Goal: Transaction & Acquisition: Purchase product/service

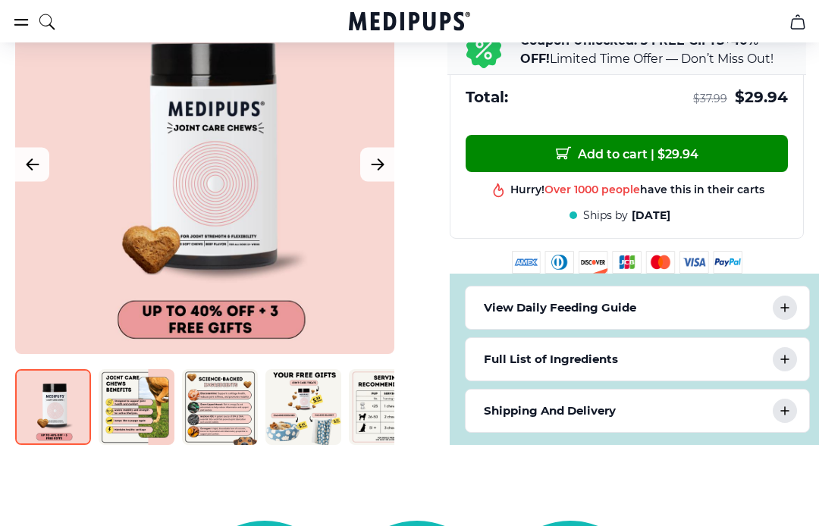
scroll to position [689, 0]
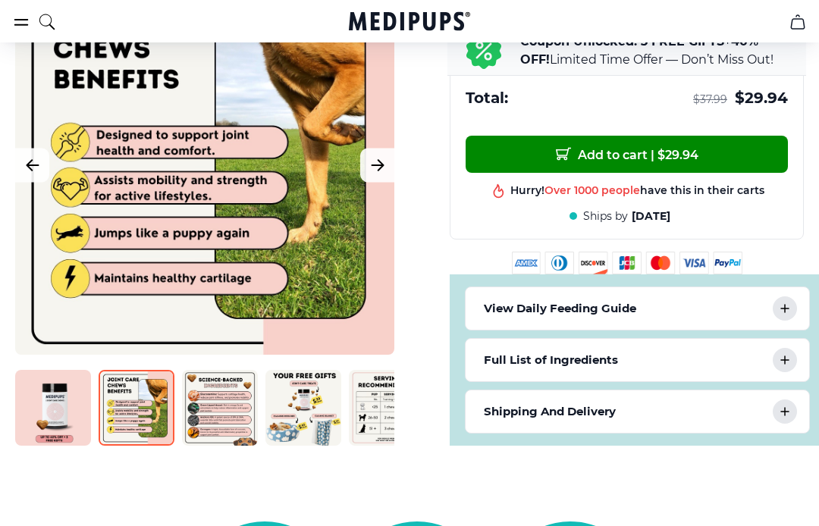
click at [377, 173] on icon "Next Image" at bounding box center [377, 164] width 18 height 19
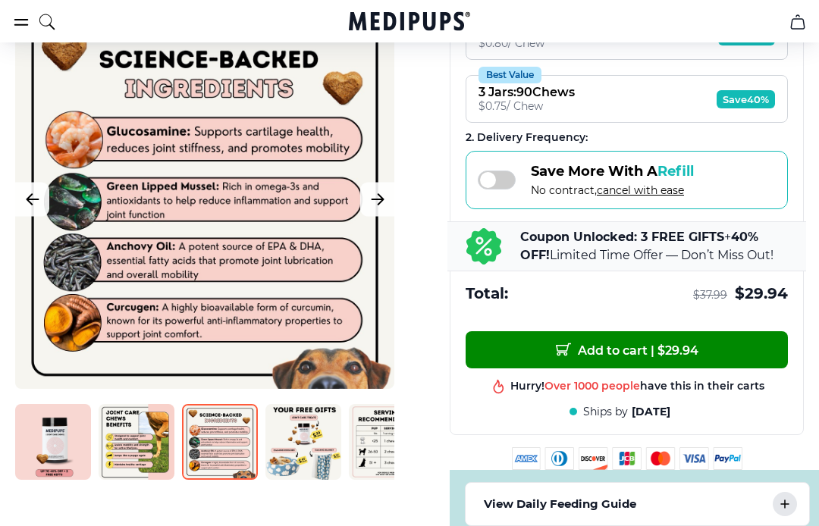
scroll to position [492, 0]
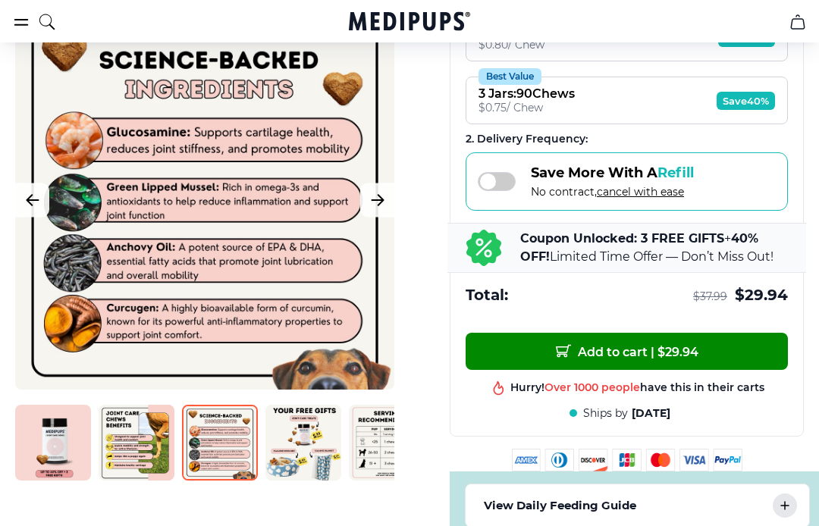
click at [375, 205] on icon "Next Image" at bounding box center [377, 199] width 18 height 19
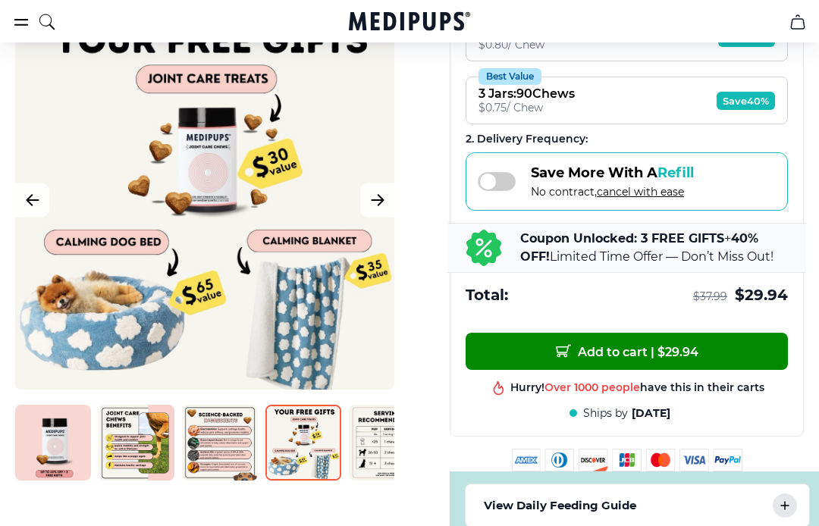
click at [205, 161] on div at bounding box center [204, 200] width 379 height 379
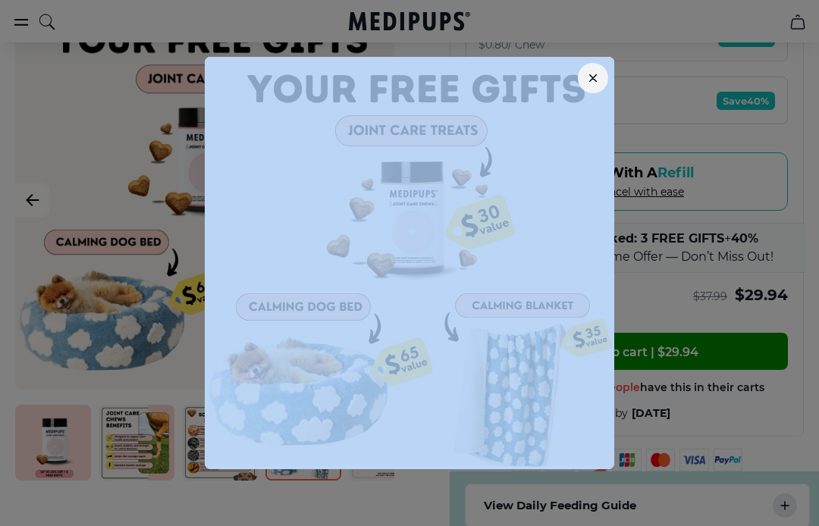
click at [635, 30] on div at bounding box center [409, 263] width 819 height 526
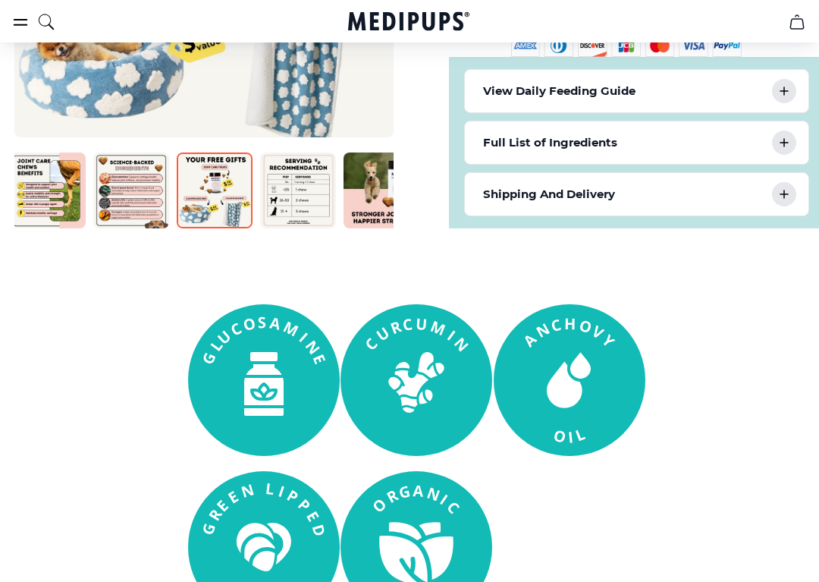
scroll to position [0, 83]
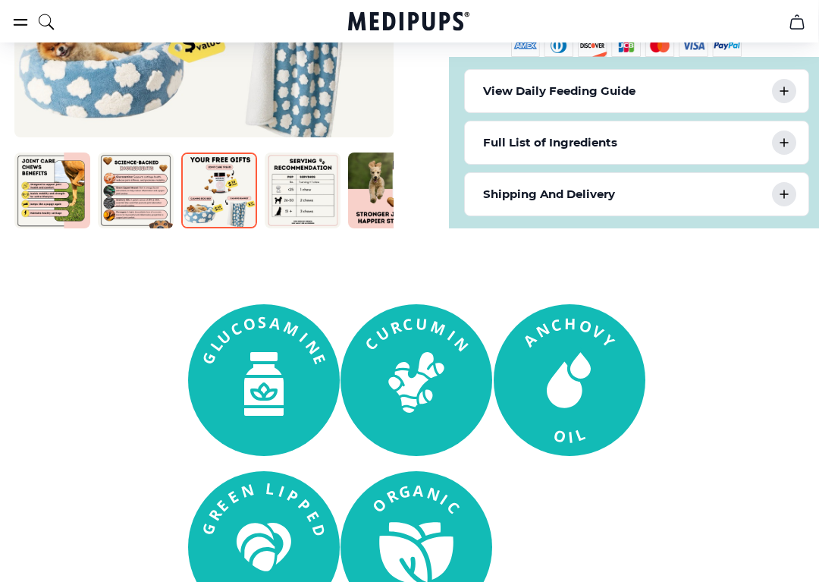
click at [153, 428] on section at bounding box center [408, 463] width 819 height 318
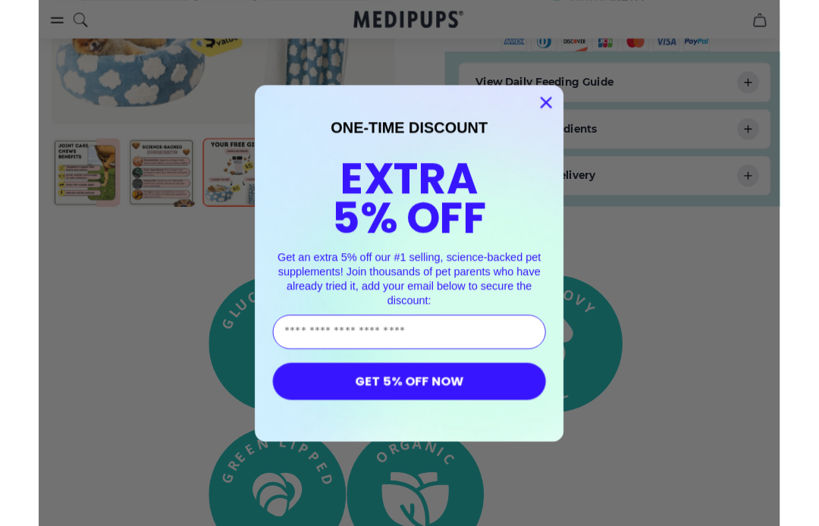
scroll to position [0, 0]
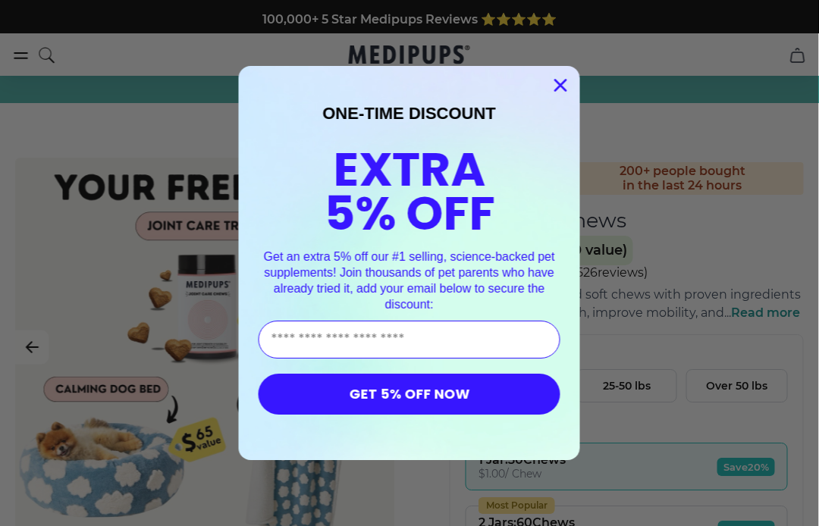
click at [572, 80] on circle "Close dialog" at bounding box center [560, 85] width 25 height 25
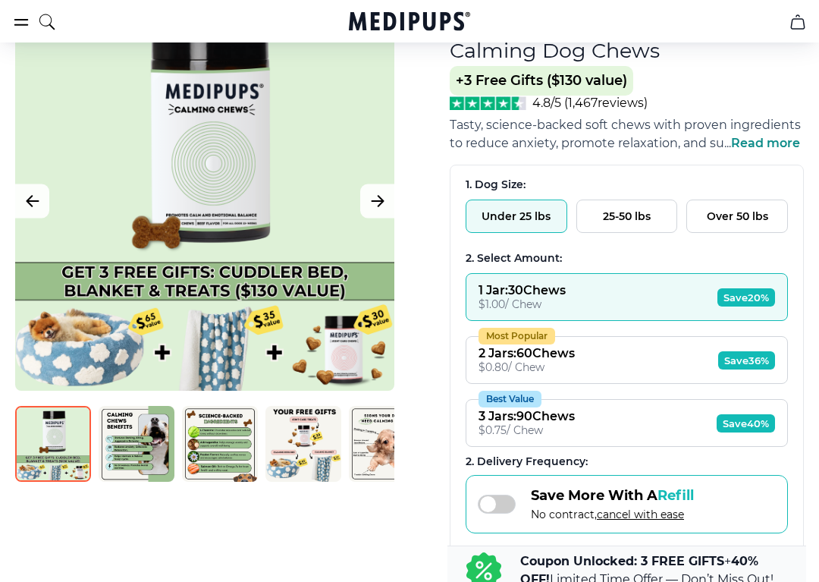
scroll to position [171, 0]
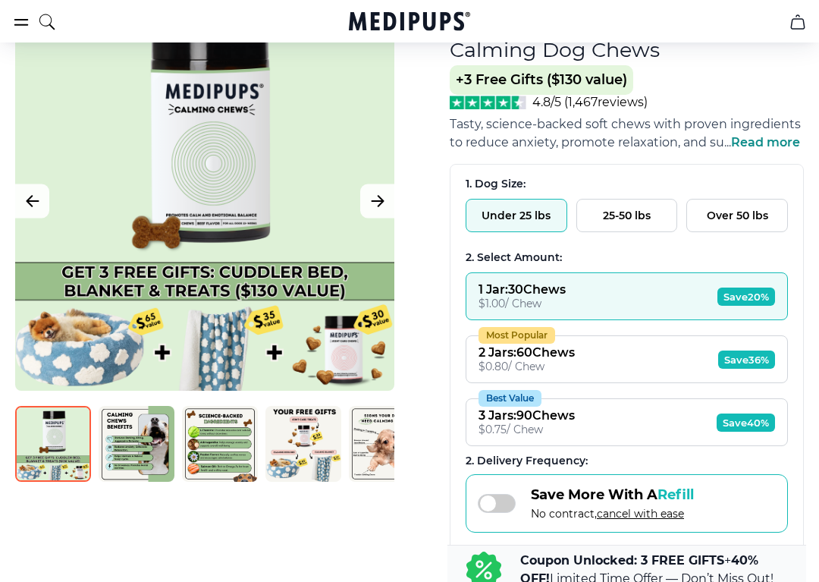
click at [773, 149] on span "Read more" at bounding box center [765, 142] width 69 height 14
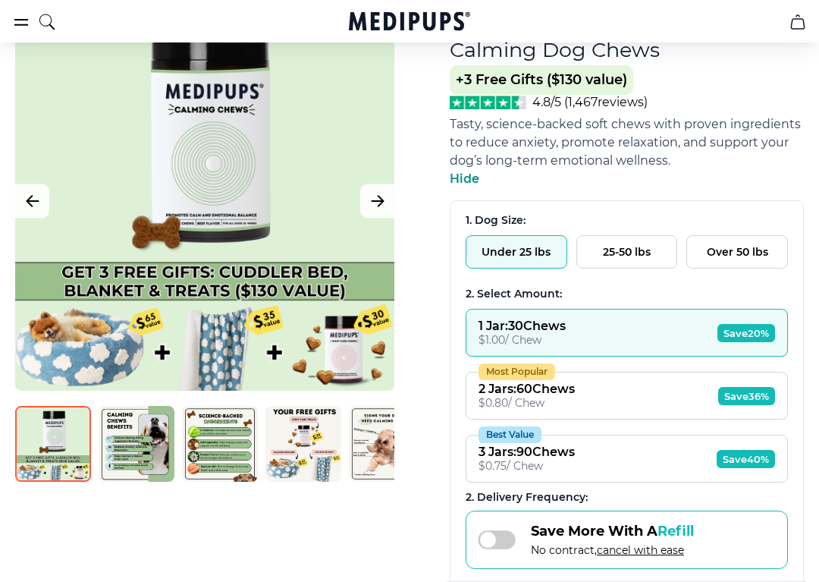
click at [521, 404] on div "$ 0.80 / Chew" at bounding box center [526, 403] width 96 height 14
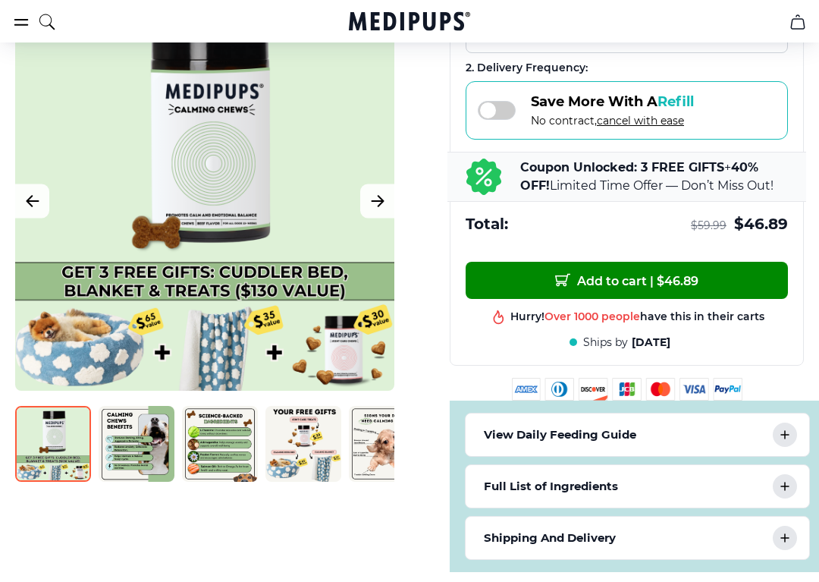
scroll to position [600, 0]
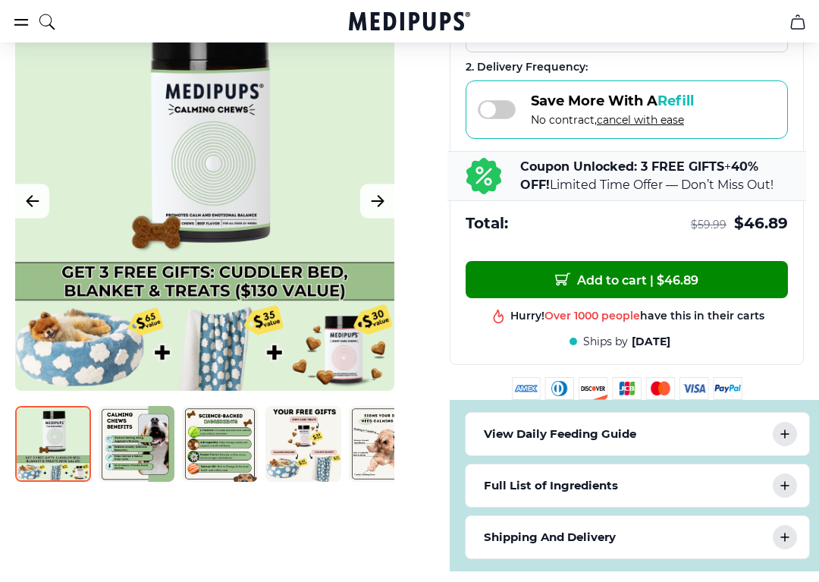
click at [629, 287] on span "Add to cart | $ 46.89" at bounding box center [626, 279] width 143 height 16
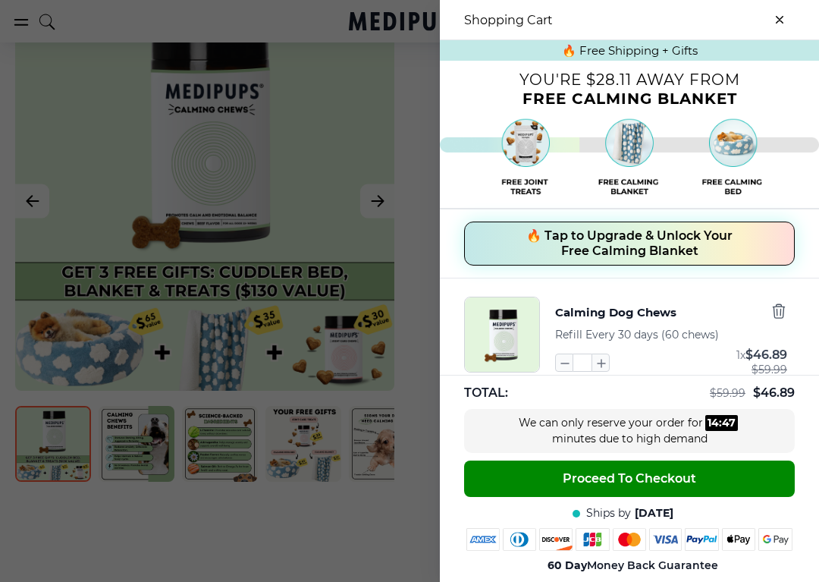
click at [632, 472] on span "Proceed To Checkout" at bounding box center [629, 478] width 133 height 15
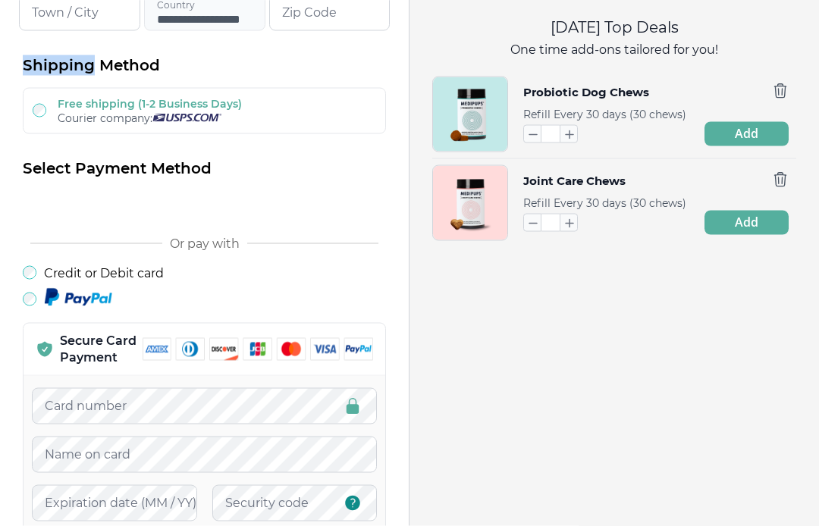
scroll to position [415, 0]
click at [291, 78] on div "Shipping Method Free shipping (1-2 Business Days) Courier company: Select Payme…" at bounding box center [204, 310] width 363 height 511
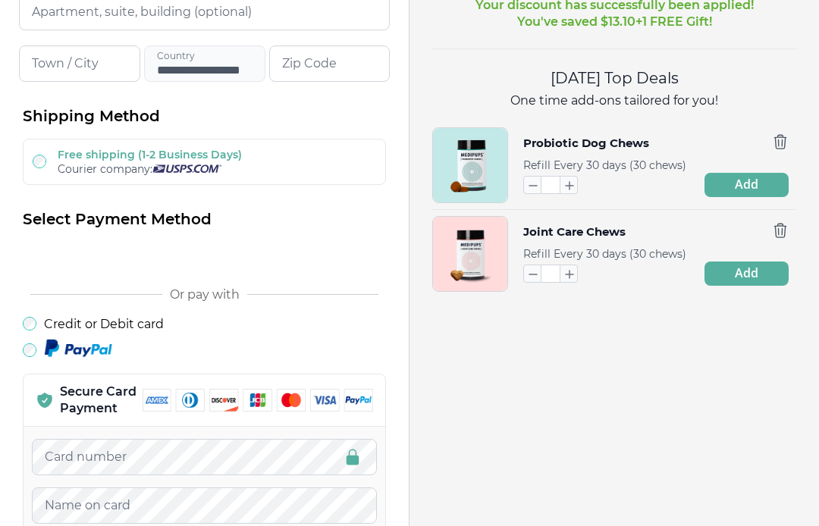
scroll to position [362, 0]
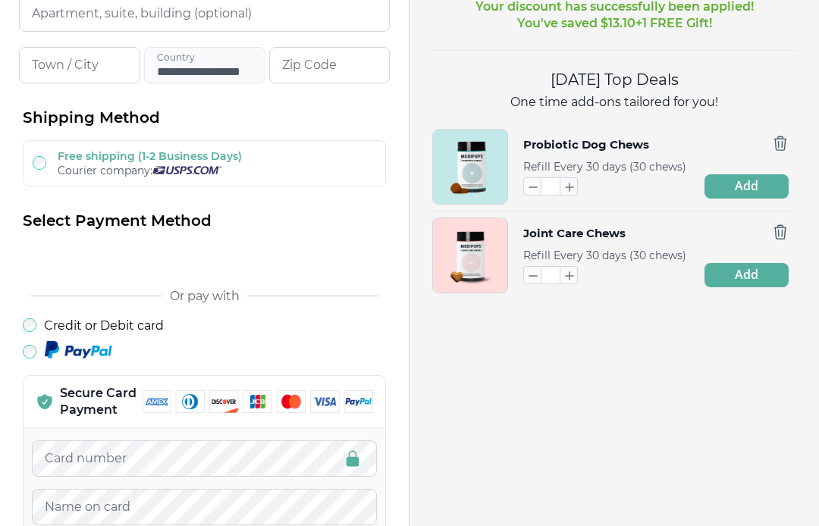
click at [778, 231] on icon "button" at bounding box center [779, 232] width 11 height 14
click at [786, 144] on icon "button" at bounding box center [780, 143] width 17 height 17
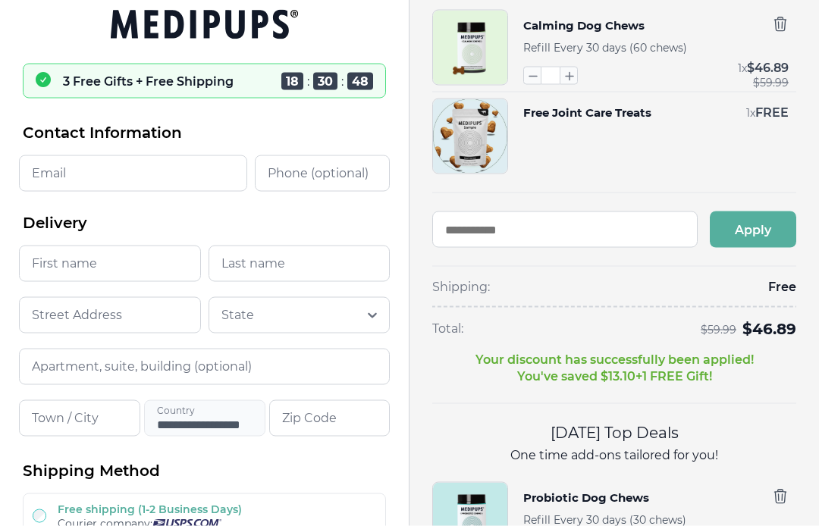
scroll to position [10, 0]
click at [39, 172] on input "Email" at bounding box center [133, 173] width 228 height 36
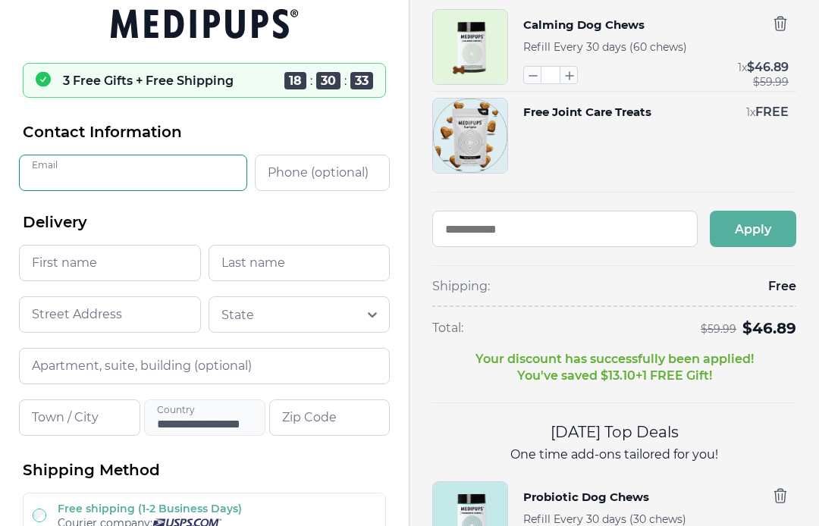
type input "**********"
type input "******"
type input "*****"
type input "**********"
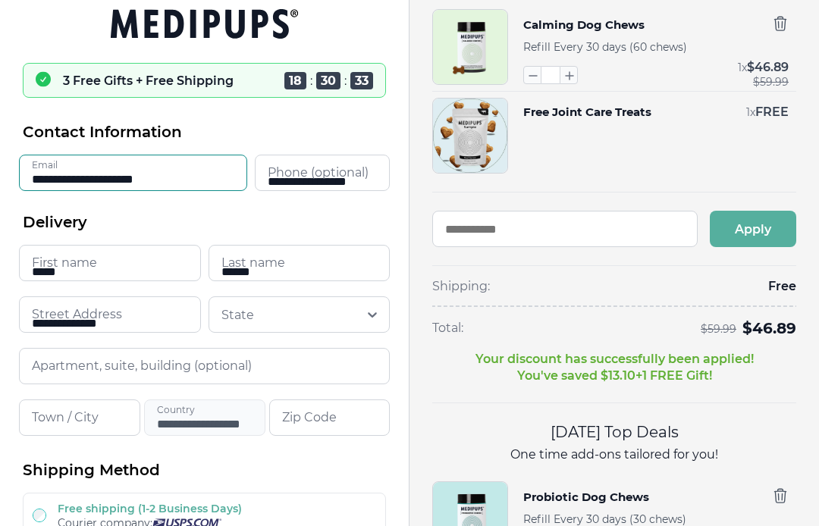
type input "**********"
type input "*****"
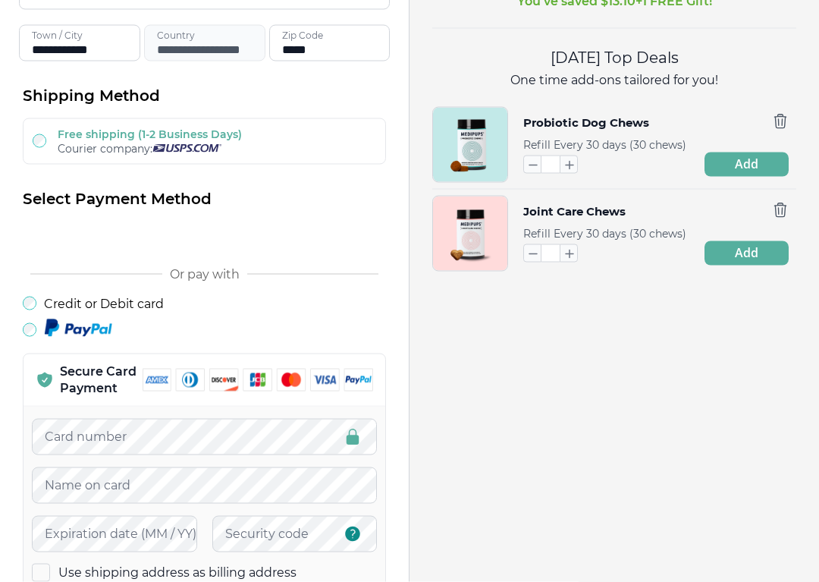
scroll to position [385, 0]
click at [206, 280] on span "Or pay with" at bounding box center [205, 273] width 70 height 14
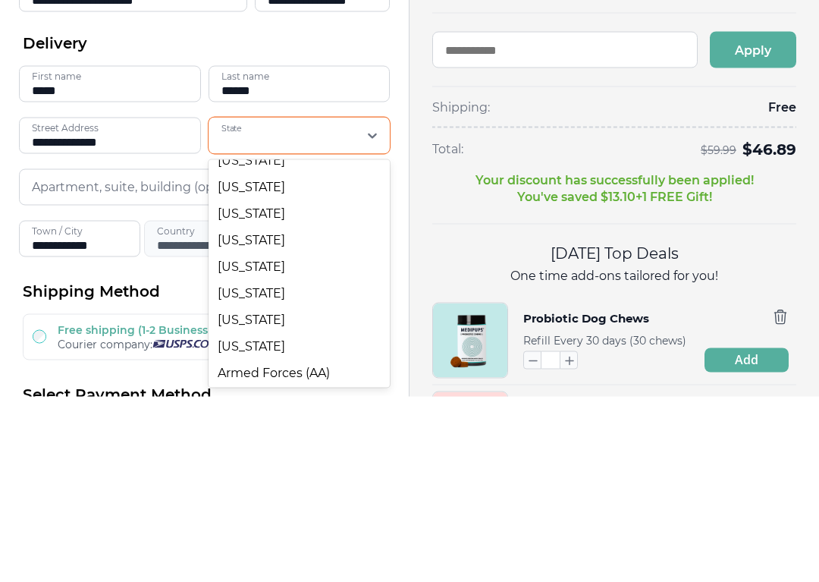
scroll to position [1185, 0]
click at [245, 331] on div "Texas" at bounding box center [300, 344] width 182 height 27
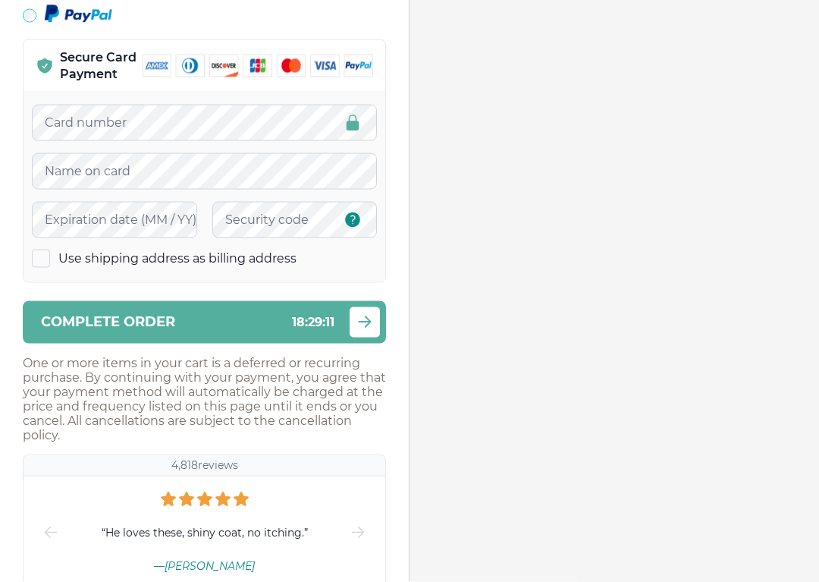
scroll to position [699, 0]
click at [35, 262] on span at bounding box center [41, 258] width 18 height 18
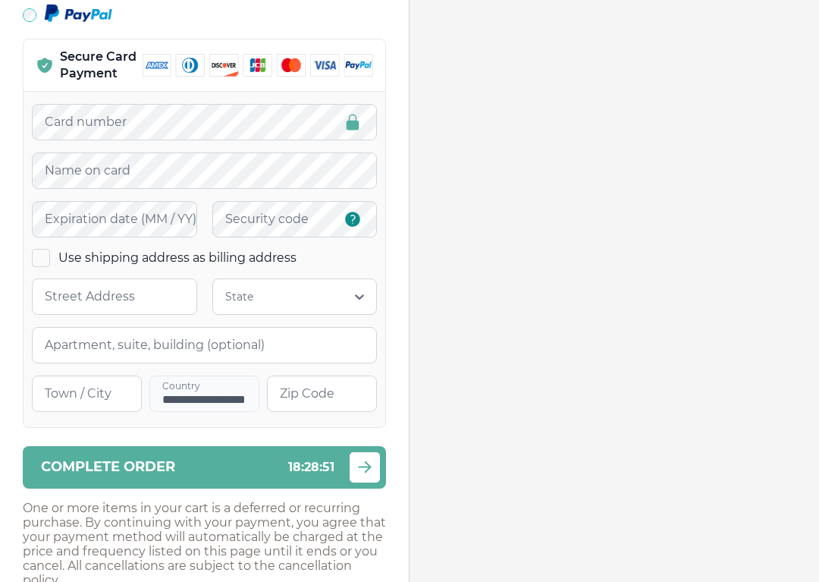
click at [48, 300] on input at bounding box center [114, 296] width 165 height 36
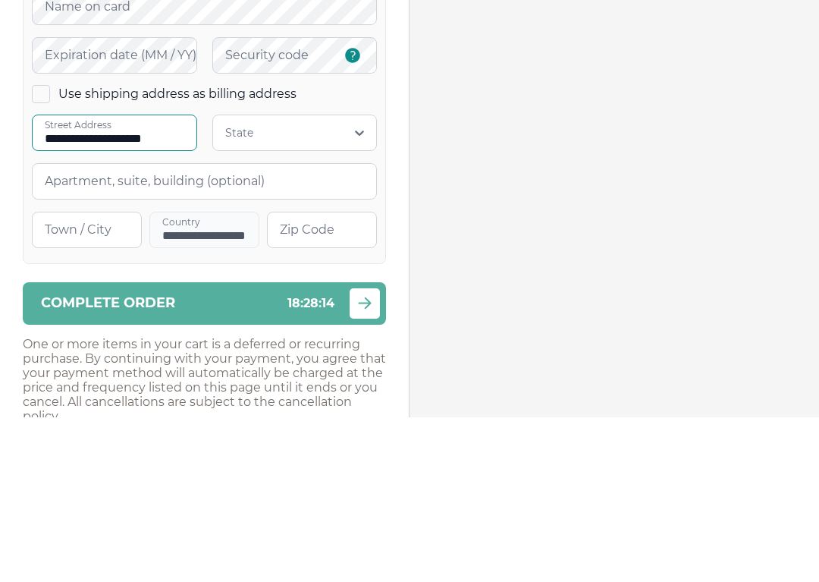
type input "**********"
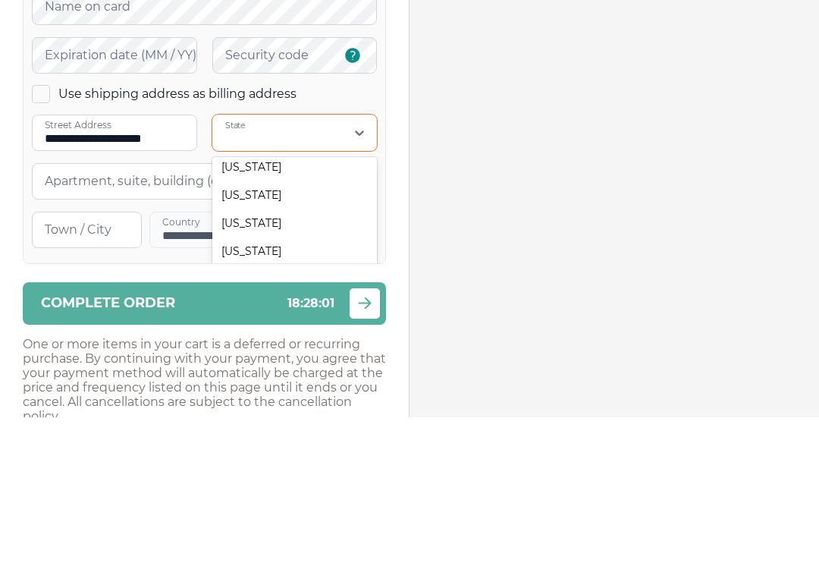
scroll to position [1216, 0]
click at [335, 343] on div "Texas" at bounding box center [294, 357] width 165 height 28
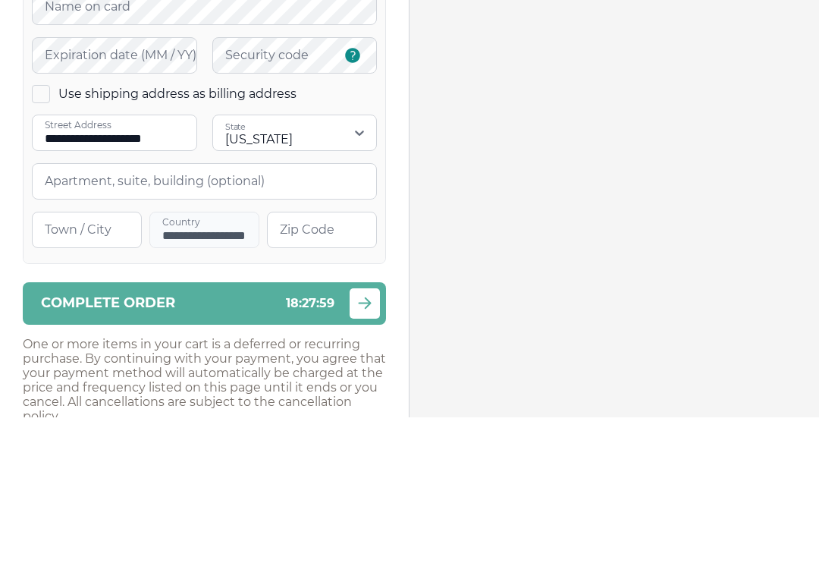
scroll to position [864, 0]
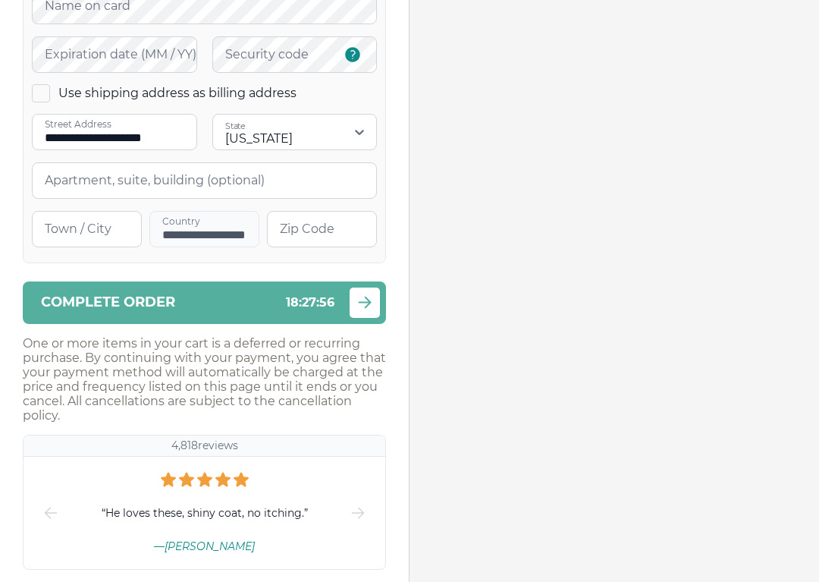
click at [36, 234] on input "Town / City" at bounding box center [87, 229] width 110 height 36
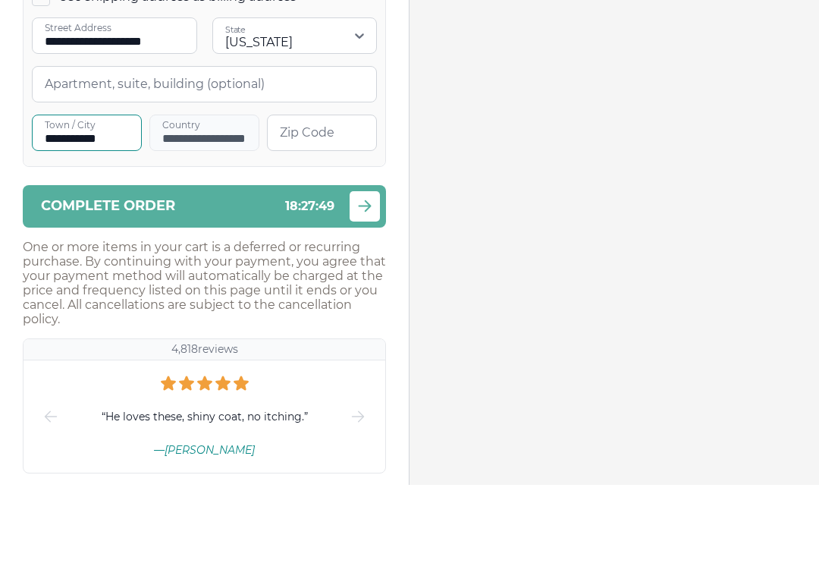
type input "**********"
click at [302, 212] on input "Zip Code" at bounding box center [322, 230] width 110 height 36
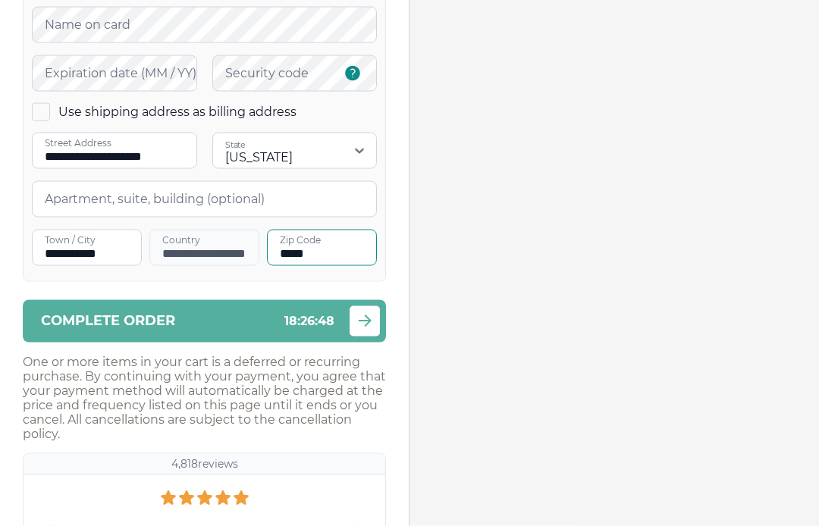
scroll to position [845, 0]
type input "*****"
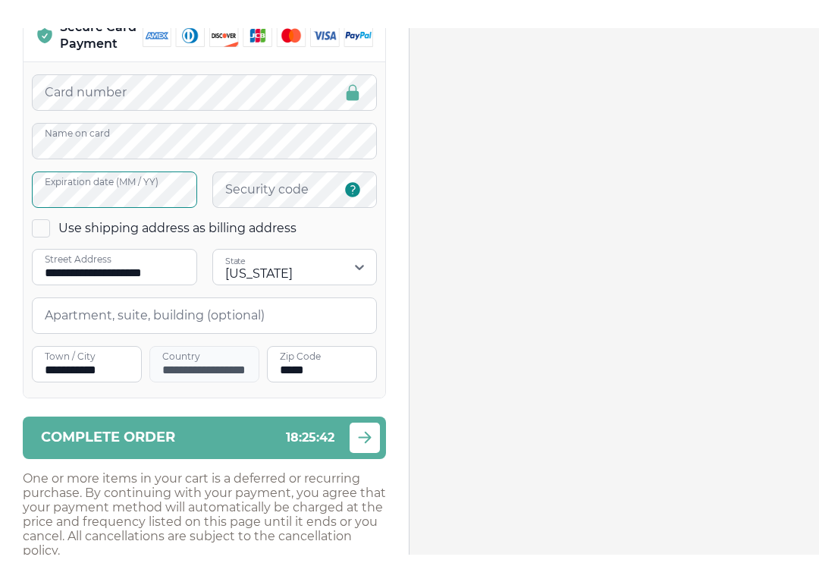
scroll to position [757, 0]
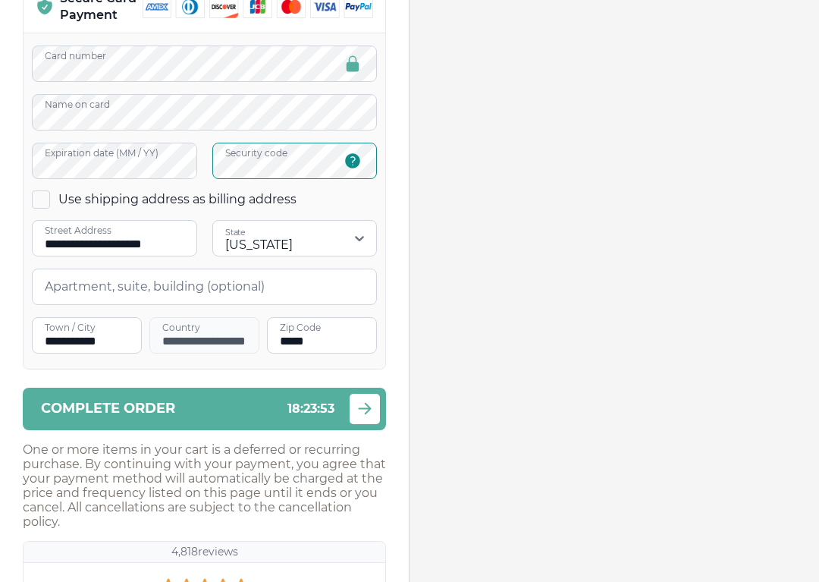
click at [227, 423] on button "Complete order 18 : 23 : 53" at bounding box center [204, 408] width 363 height 42
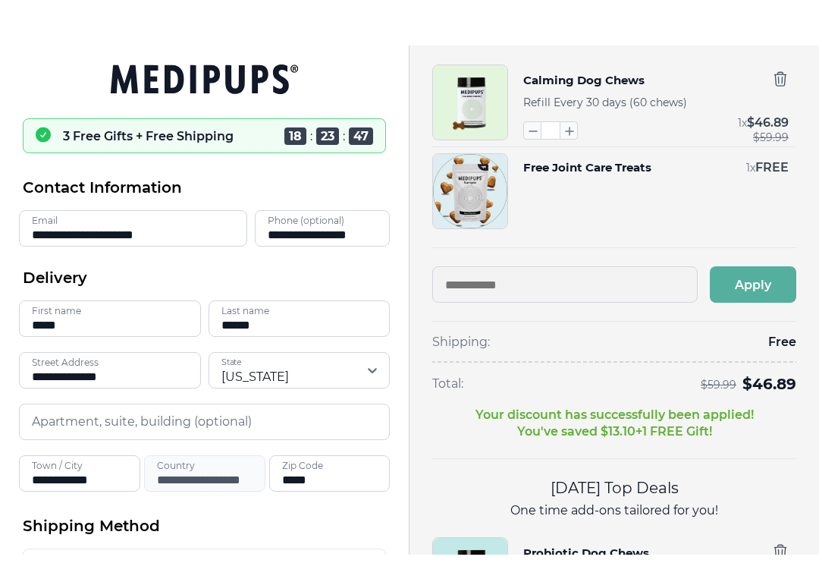
scroll to position [76, 0]
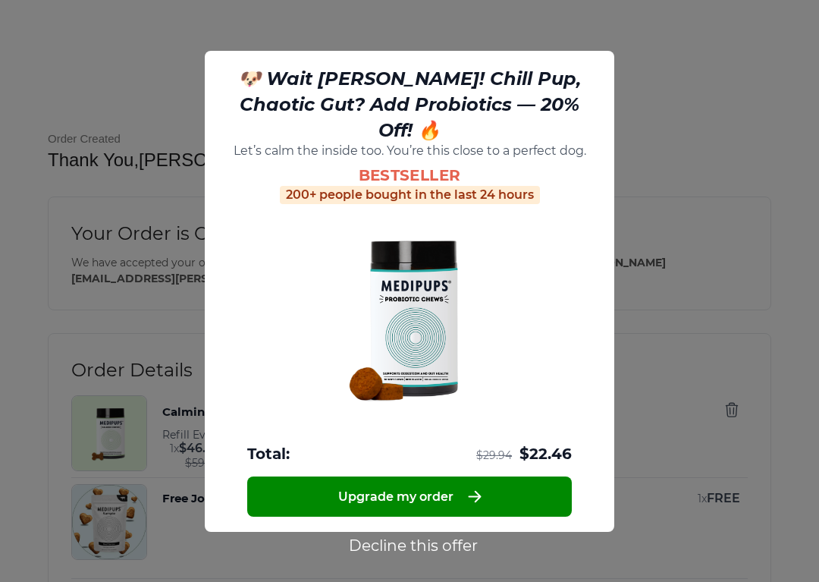
click at [436, 525] on button "Decline this offer" at bounding box center [413, 545] width 138 height 20
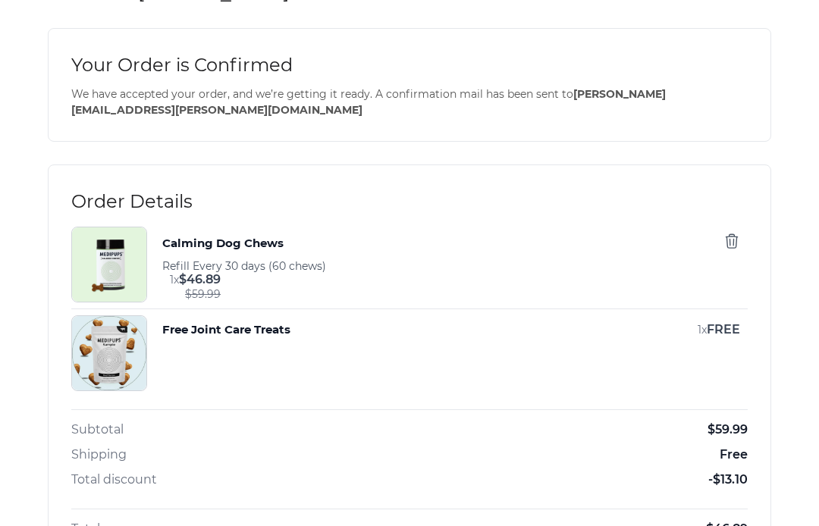
scroll to position [168, 0]
